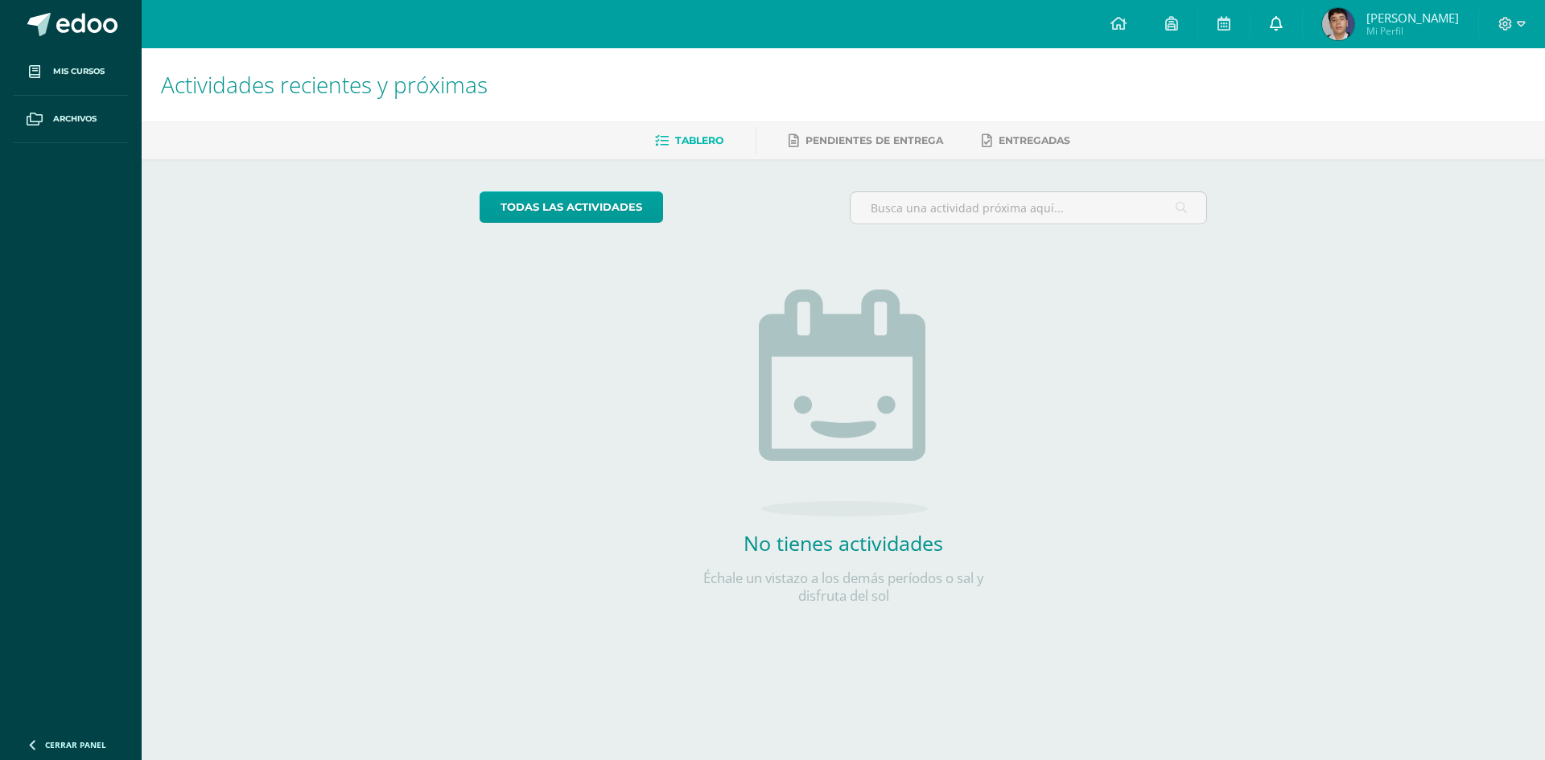
click at [1278, 29] on icon at bounding box center [1275, 23] width 13 height 14
click at [1522, 23] on icon at bounding box center [1520, 24] width 9 height 14
click at [1467, 107] on span "Cerrar sesión" at bounding box center [1470, 108] width 72 height 15
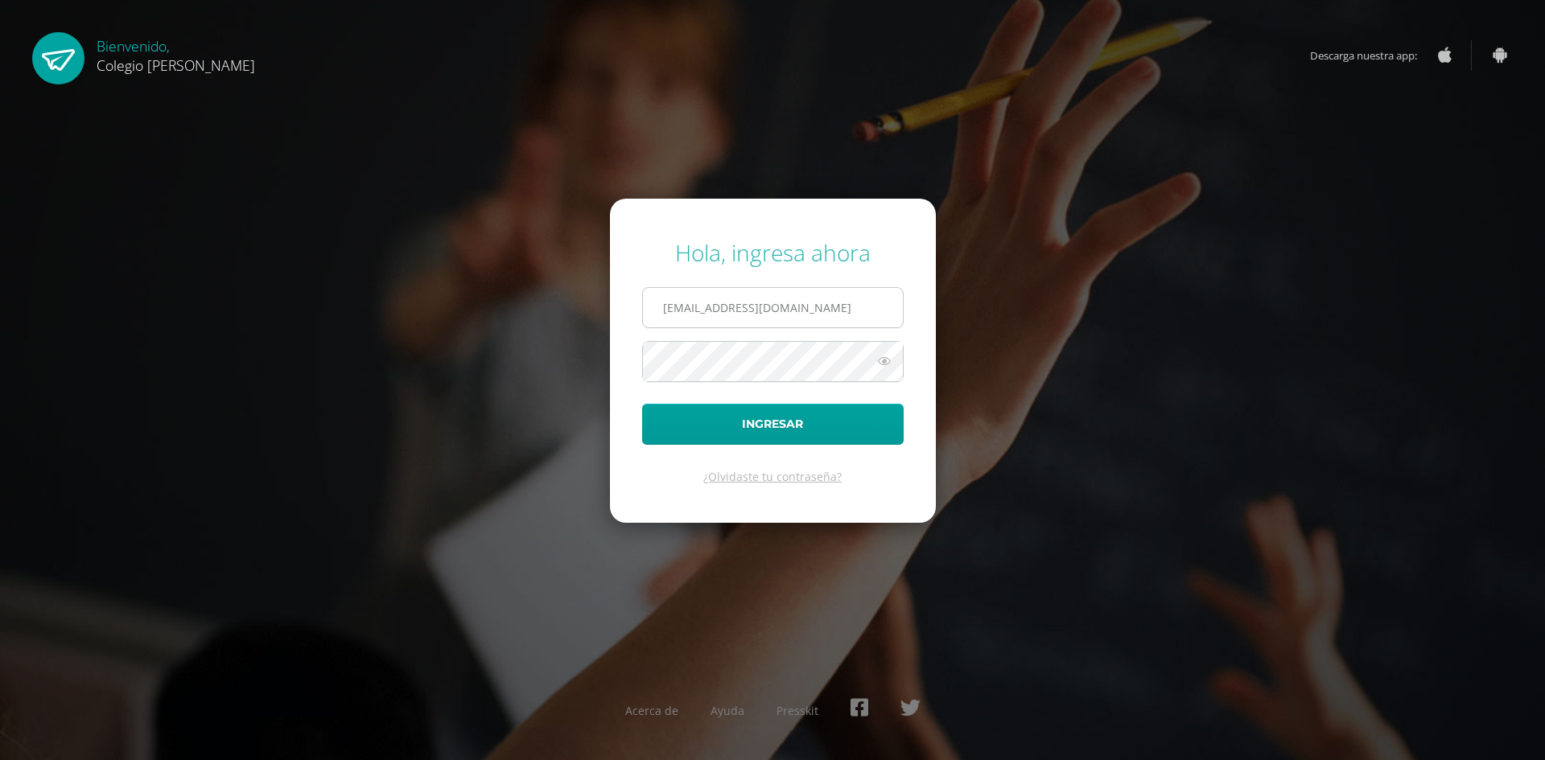
click at [664, 304] on input "COS00037@osoriosandoval.edu.gt" at bounding box center [773, 307] width 260 height 39
type input "COS00857@osoriosandoval.edu.gt"
click at [813, 414] on button "Ingresar" at bounding box center [772, 424] width 261 height 41
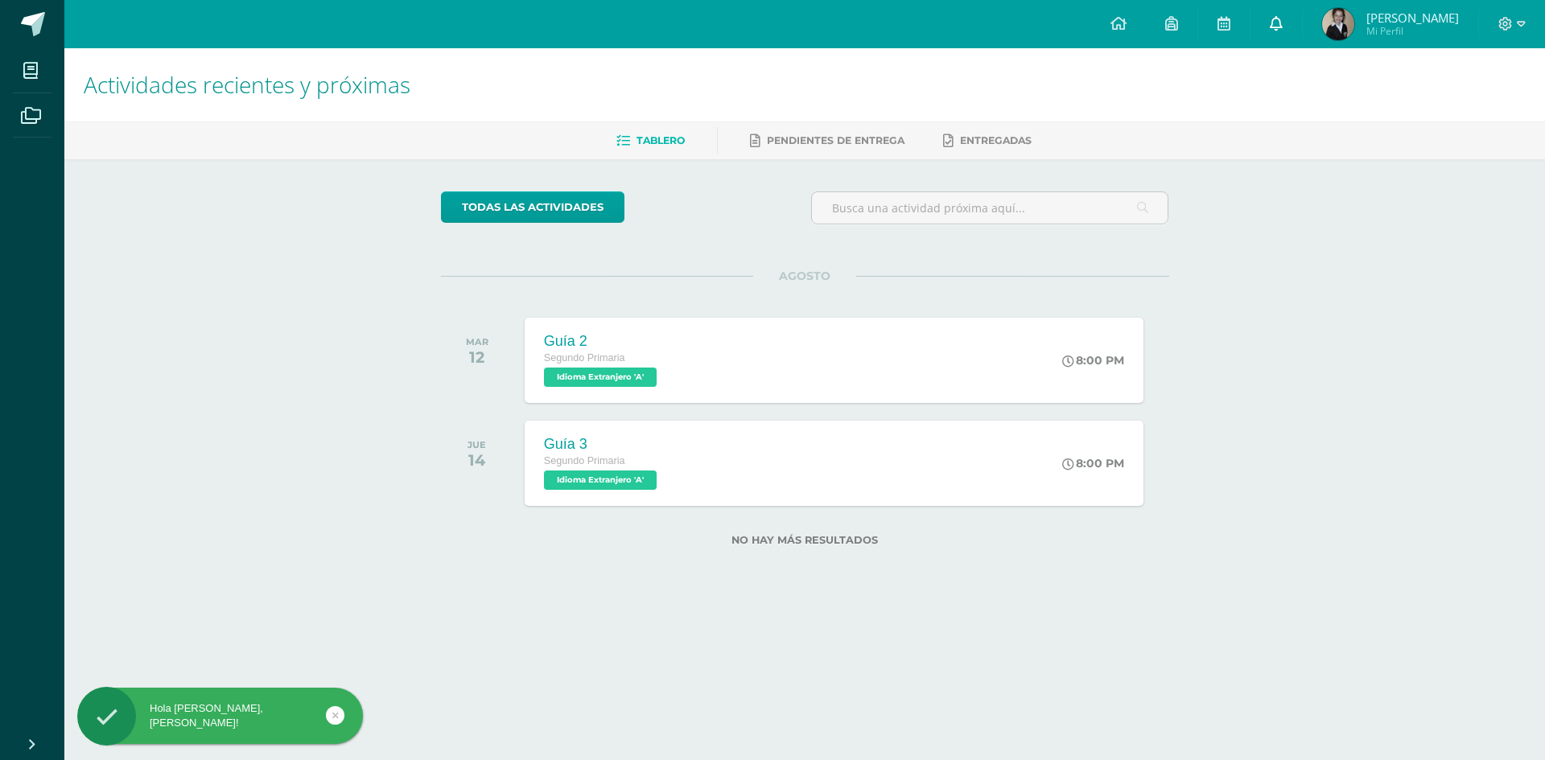
click at [1282, 27] on icon at bounding box center [1275, 23] width 13 height 14
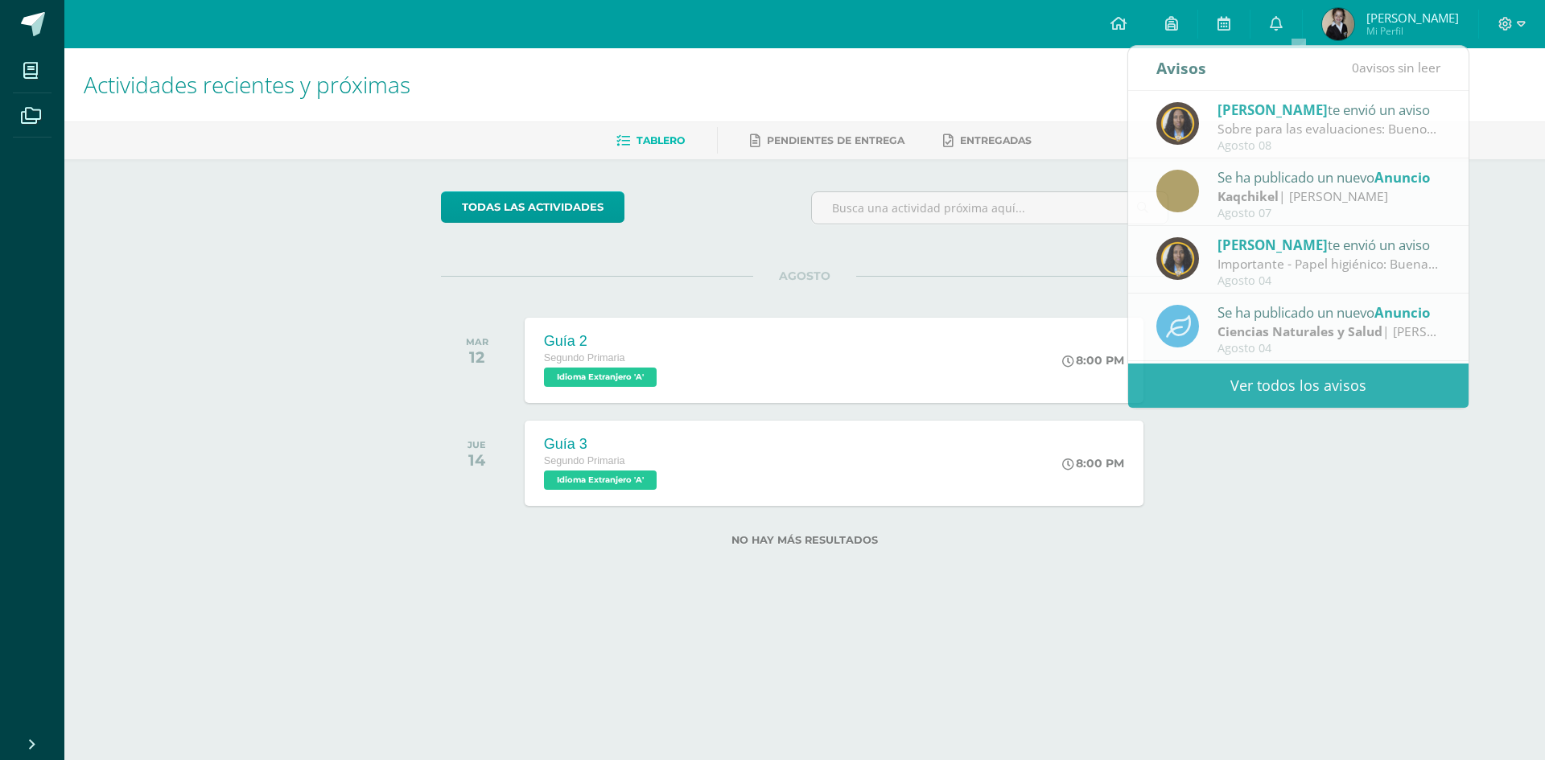
click at [1314, 474] on div "Actividades recientes y próximas Tablero Pendientes de entrega Entregadas todas…" at bounding box center [804, 322] width 1480 height 549
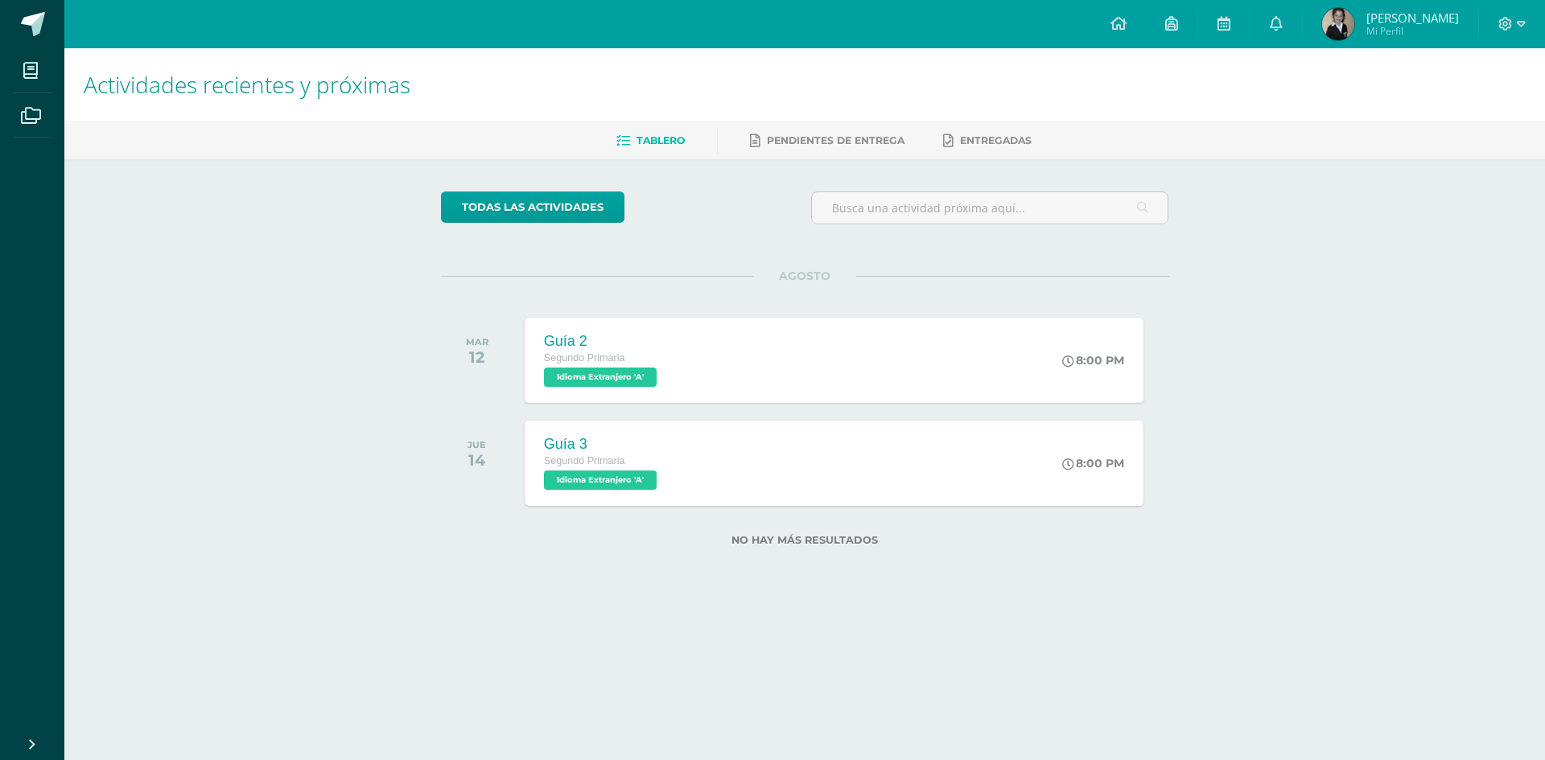
click at [1216, 224] on div "Actividades recientes y próximas Tablero Pendientes de entrega Entregadas todas…" at bounding box center [804, 322] width 1480 height 549
click at [1520, 23] on icon at bounding box center [1520, 24] width 9 height 14
click at [1472, 110] on span "Cerrar sesión" at bounding box center [1470, 108] width 72 height 15
